Goal: Information Seeking & Learning: Learn about a topic

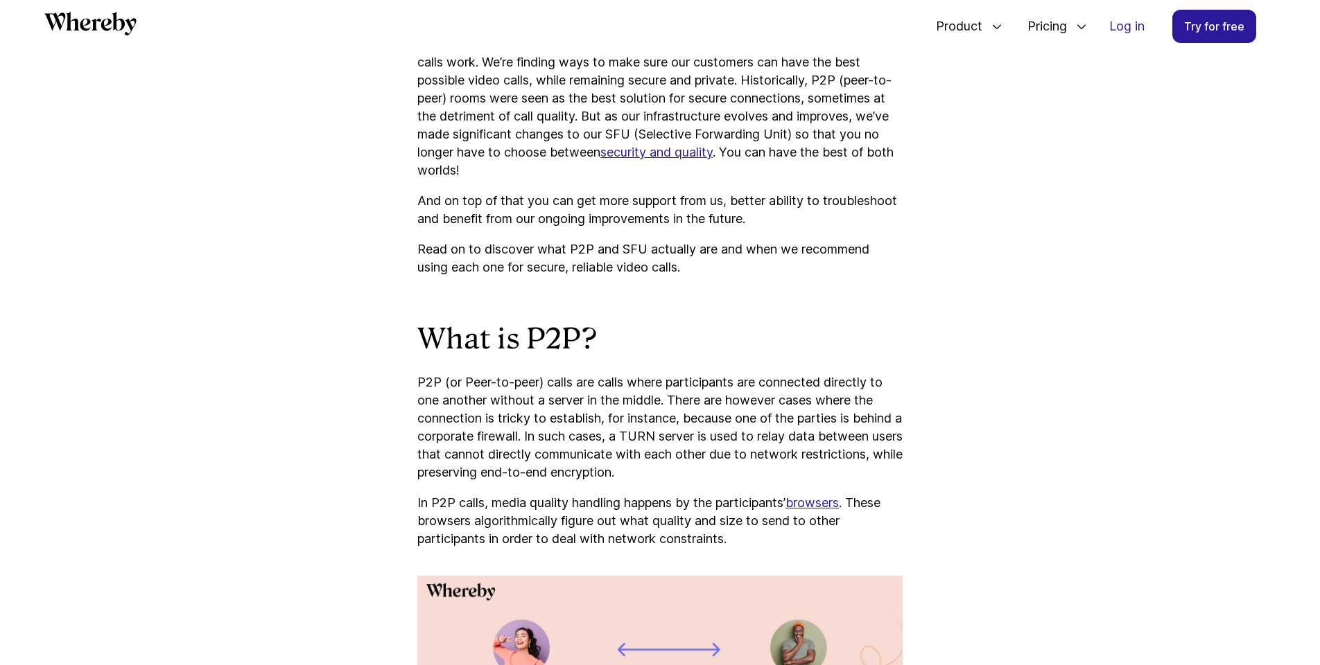
scroll to position [830, 0]
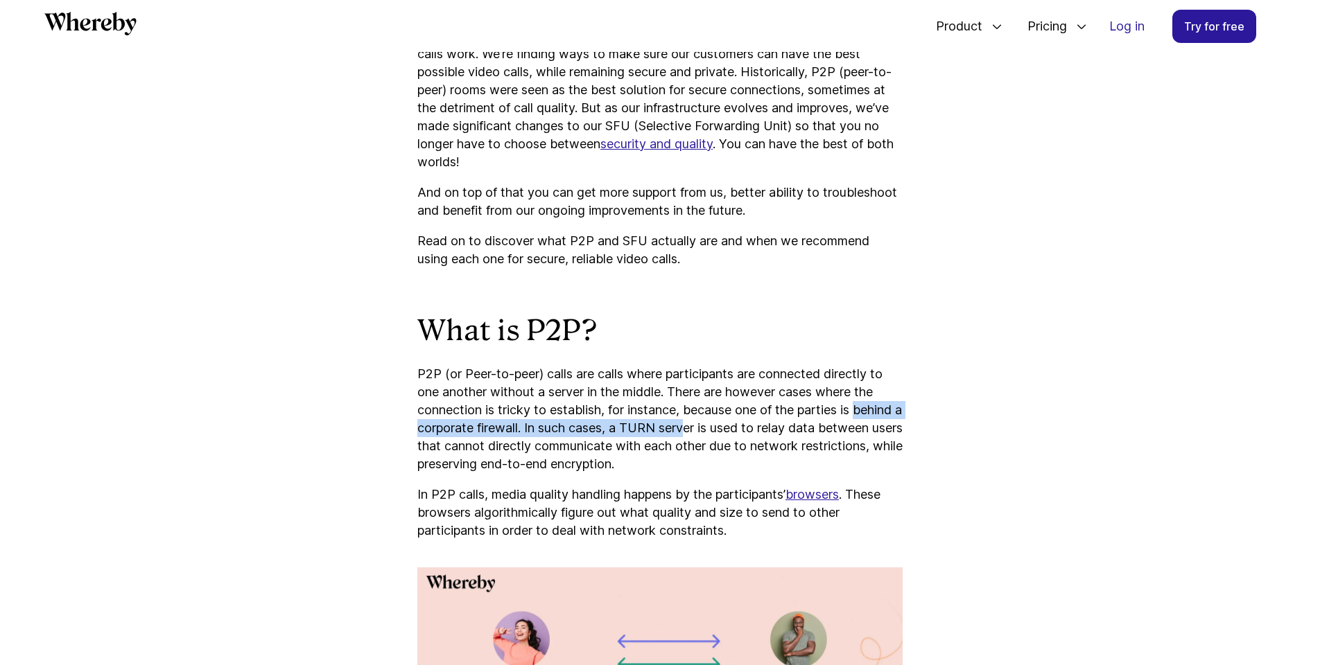
drag, startPoint x: 673, startPoint y: 450, endPoint x: 740, endPoint y: 419, distance: 74.1
click at [688, 430] on p "P2P (or Peer-to-peer) calls are calls where participants are connected directly…" at bounding box center [659, 419] width 485 height 108
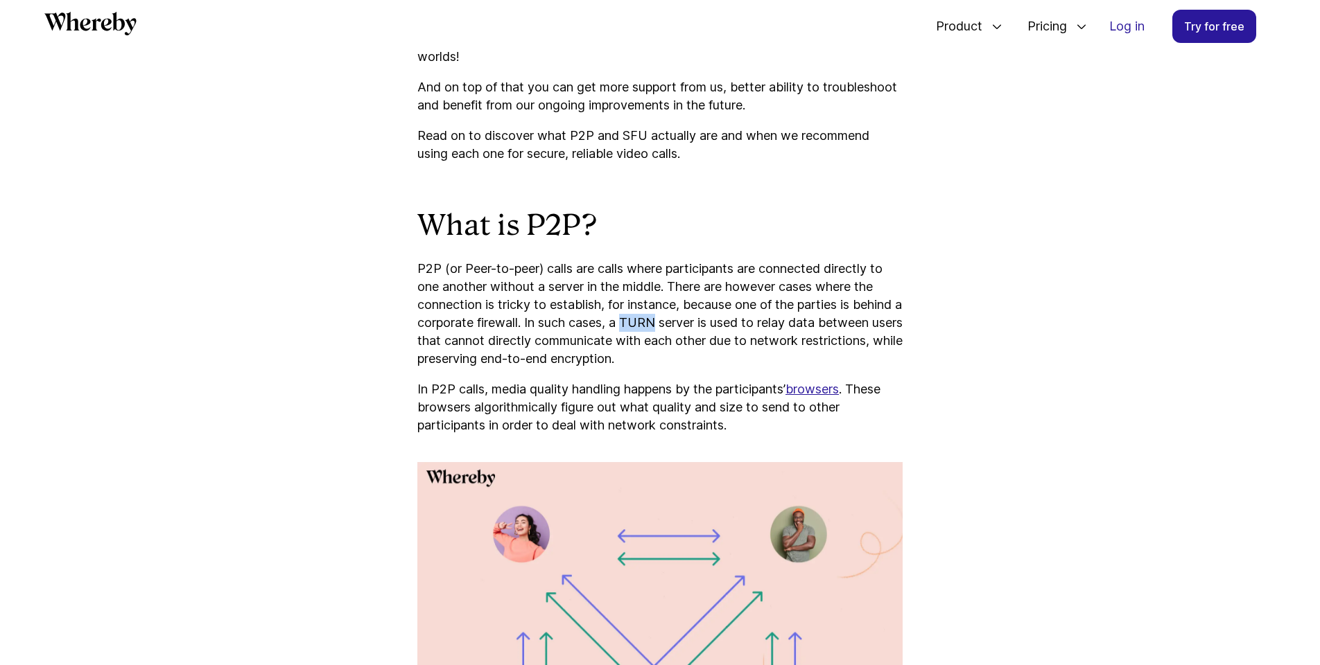
scroll to position [945, 0]
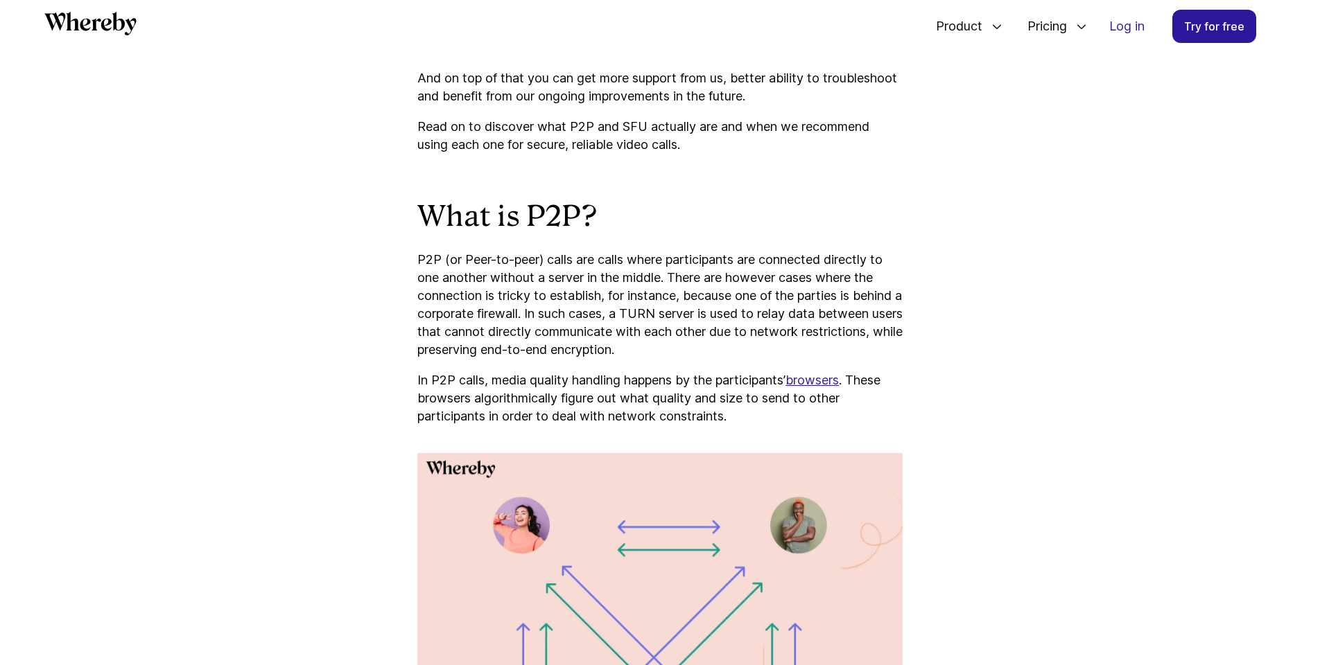
drag, startPoint x: 773, startPoint y: 403, endPoint x: 604, endPoint y: 384, distance: 169.4
click at [604, 384] on p "In P2P calls, media quality handling happens by the participants’ browsers . Th…" at bounding box center [659, 398] width 485 height 54
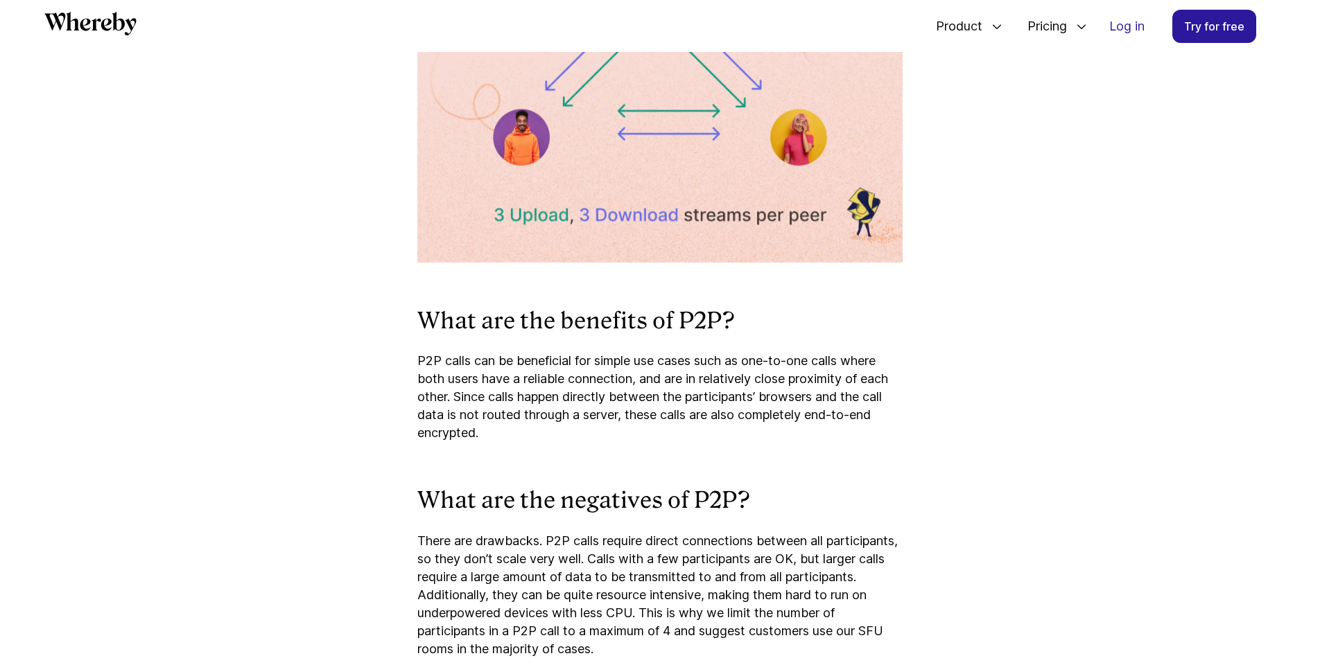
scroll to position [1622, 0]
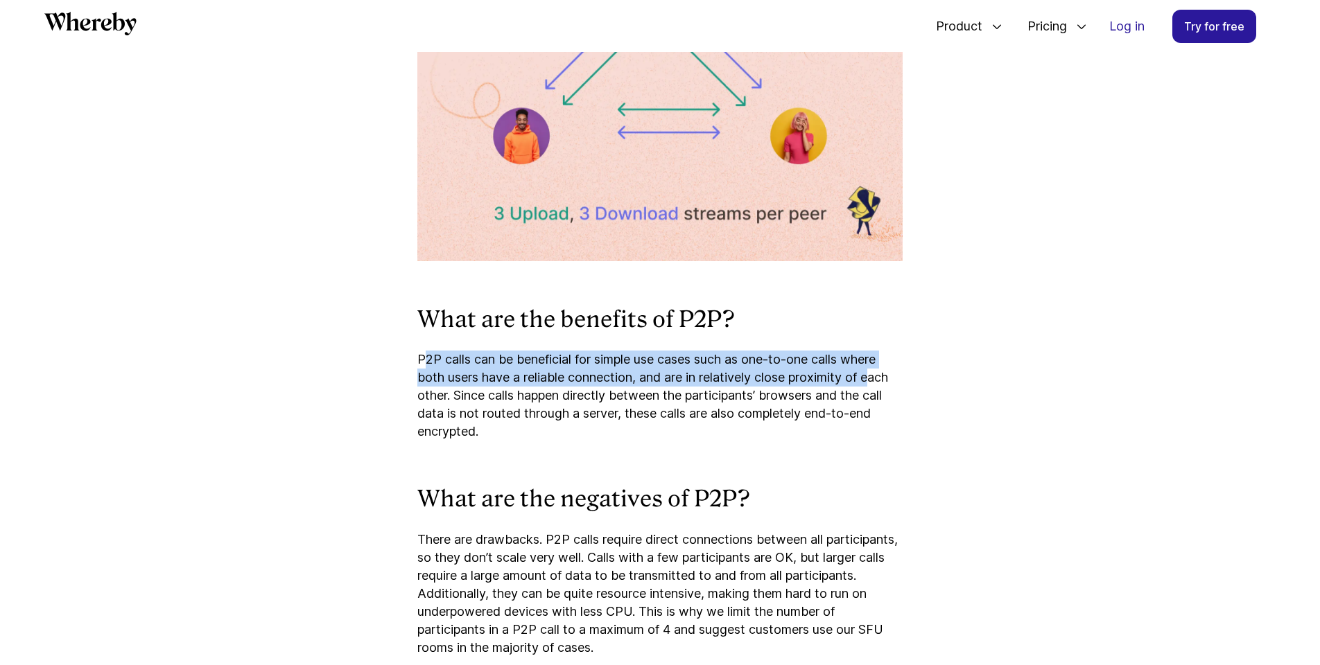
drag, startPoint x: 426, startPoint y: 362, endPoint x: 880, endPoint y: 378, distance: 454.9
click at [880, 378] on p "P2P calls can be beneficial for simple use cases such as one-to-one calls where…" at bounding box center [659, 396] width 485 height 90
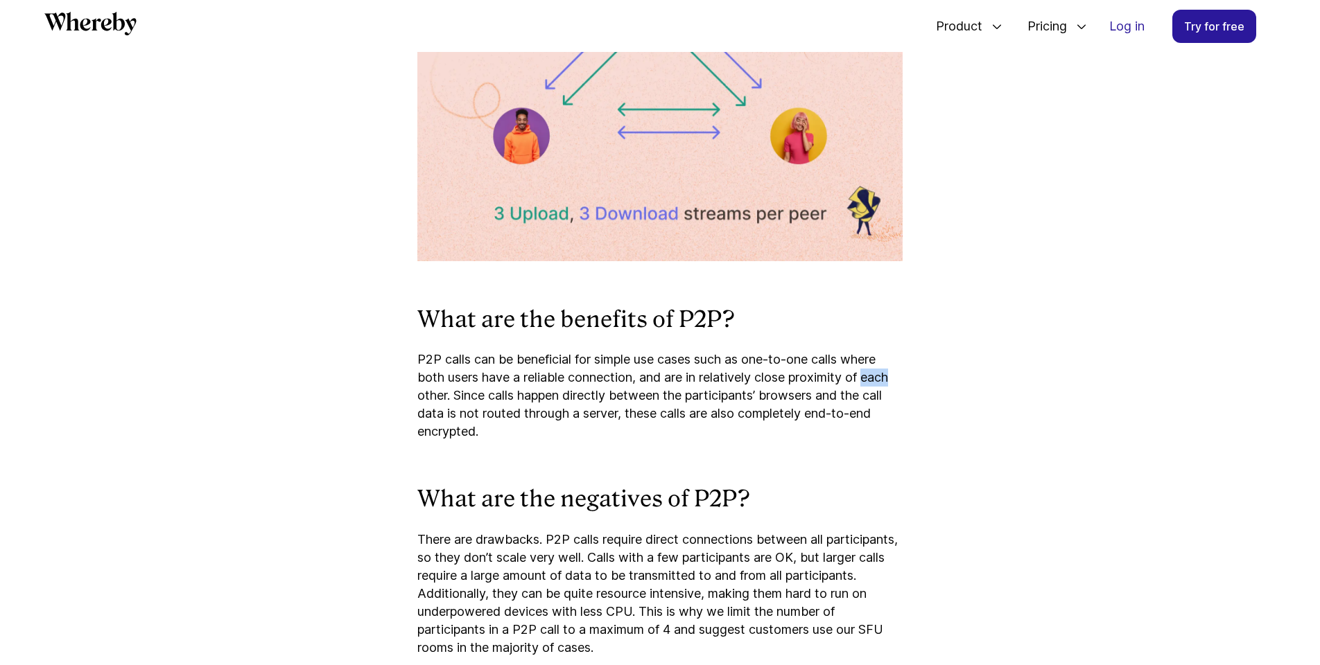
click at [880, 378] on p "P2P calls can be beneficial for simple use cases such as one-to-one calls where…" at bounding box center [659, 396] width 485 height 90
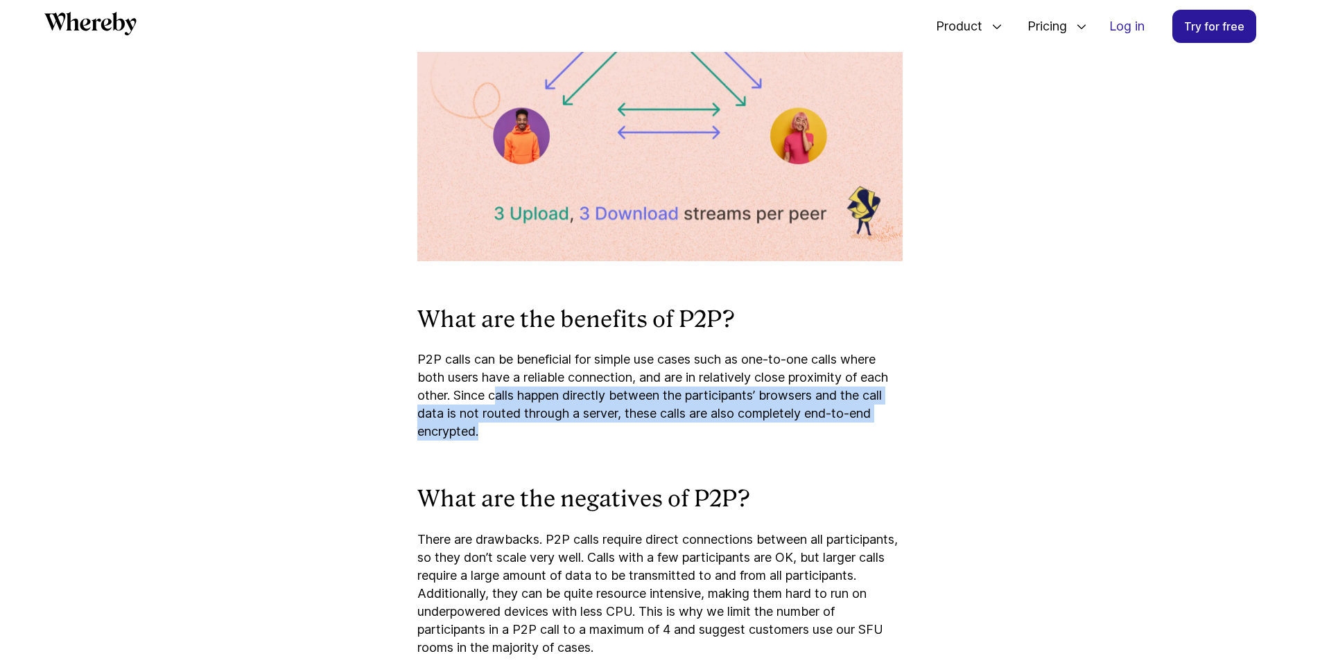
drag, startPoint x: 501, startPoint y: 390, endPoint x: 827, endPoint y: 421, distance: 327.8
click at [827, 421] on p "P2P calls can be beneficial for simple use cases such as one-to-one calls where…" at bounding box center [659, 396] width 485 height 90
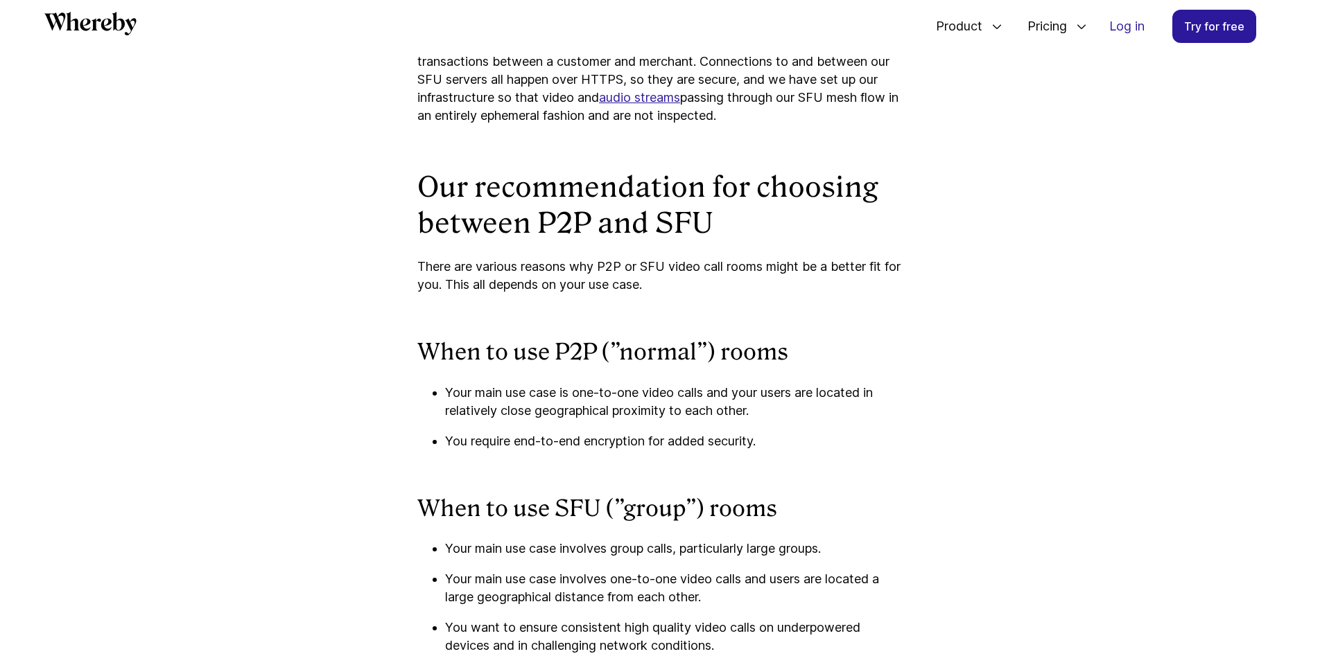
scroll to position [3559, 0]
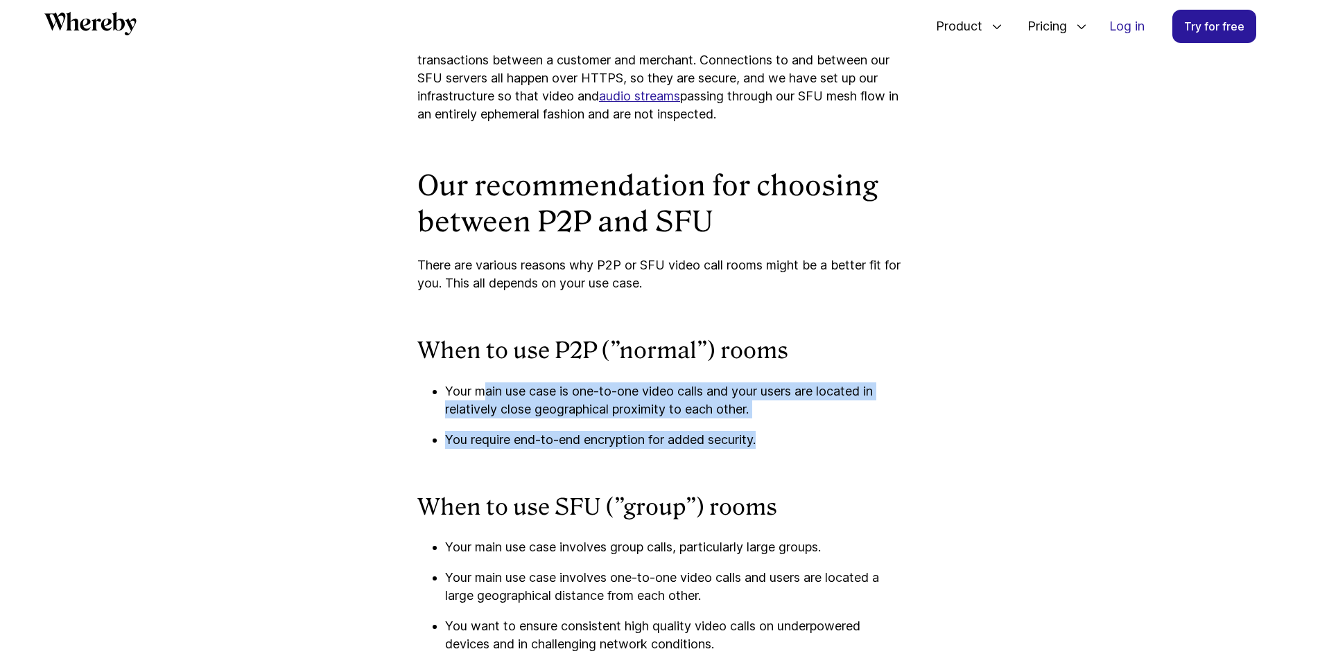
drag, startPoint x: 863, startPoint y: 435, endPoint x: 970, endPoint y: 446, distance: 107.3
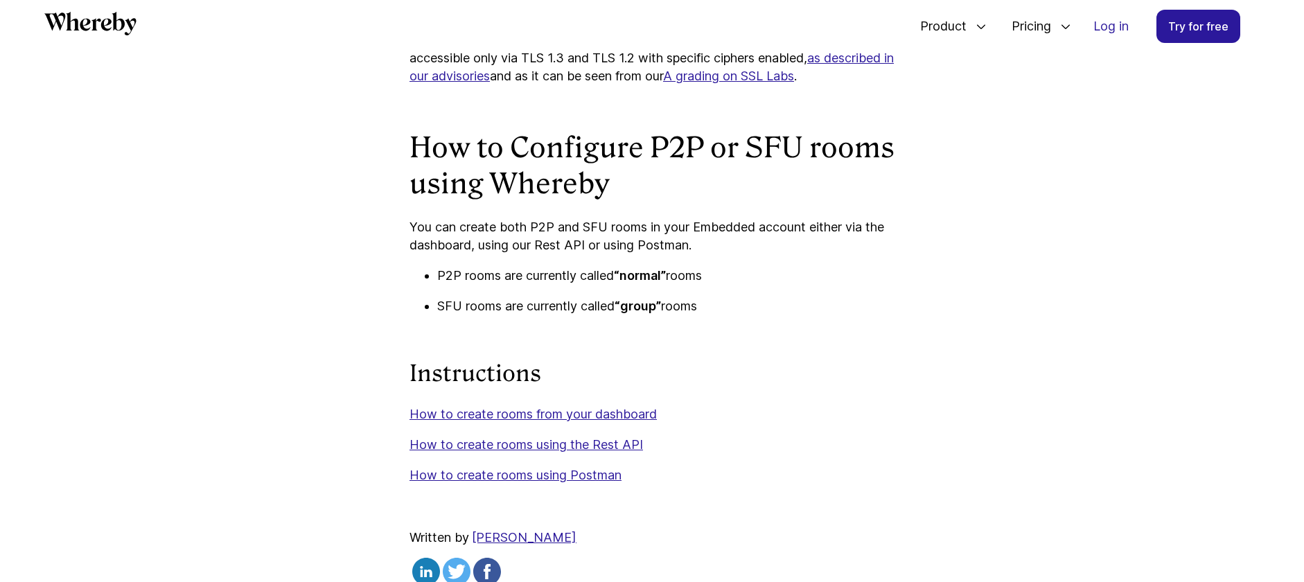
scroll to position [4393, 0]
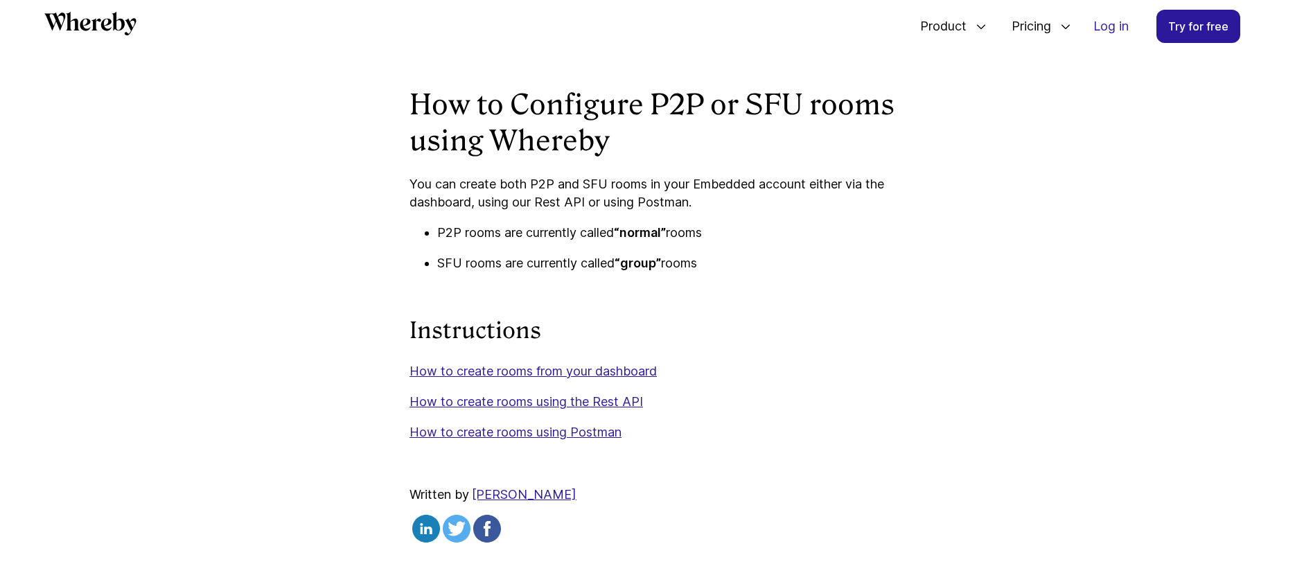
click at [755, 106] on h2 "How to Configure P2P or SFU rooms using Whereby" at bounding box center [652, 123] width 485 height 72
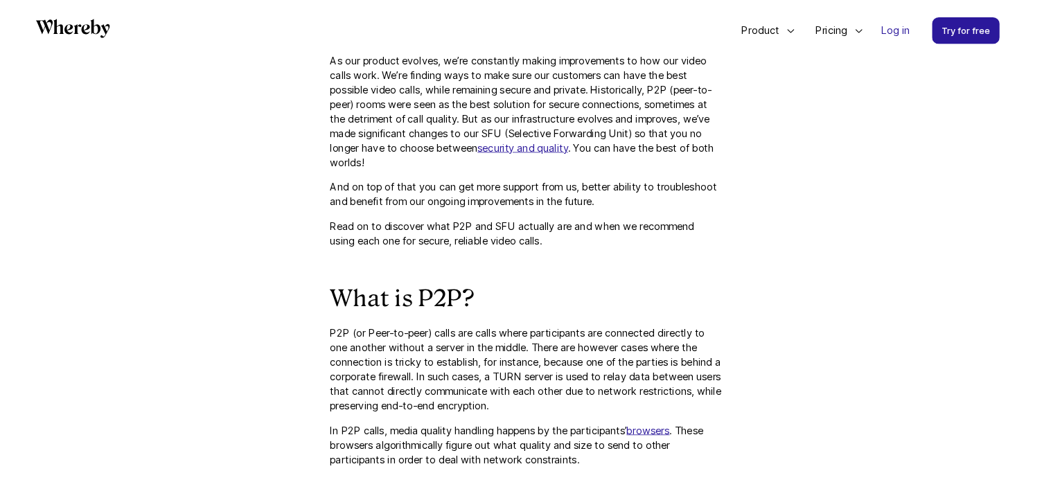
scroll to position [805, 0]
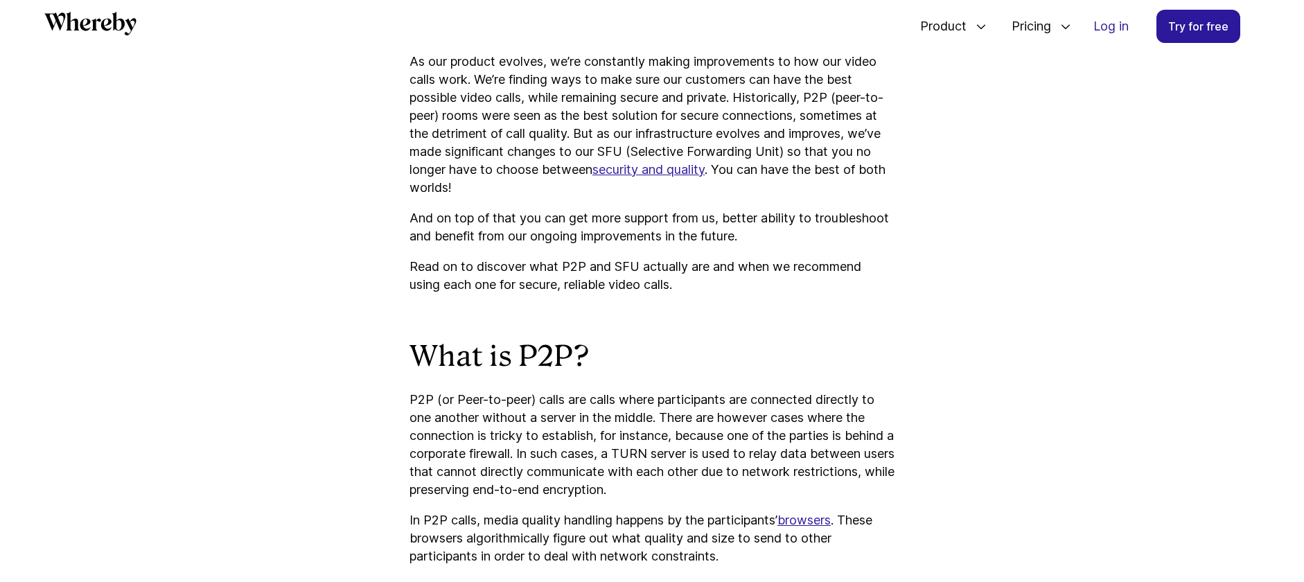
drag, startPoint x: 1217, startPoint y: 488, endPoint x: 1275, endPoint y: 558, distance: 91.0
